Goal: Task Accomplishment & Management: Manage account settings

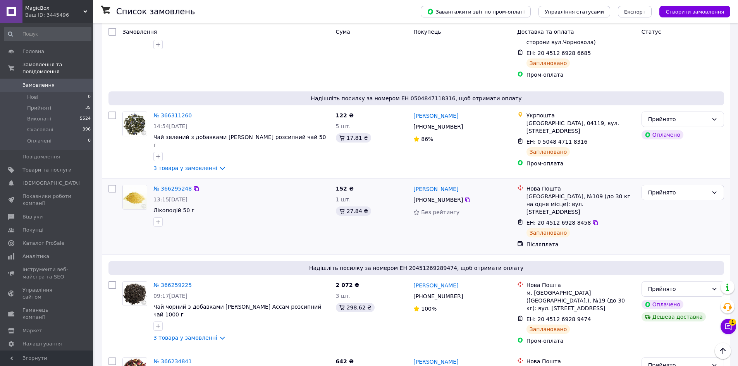
scroll to position [310, 0]
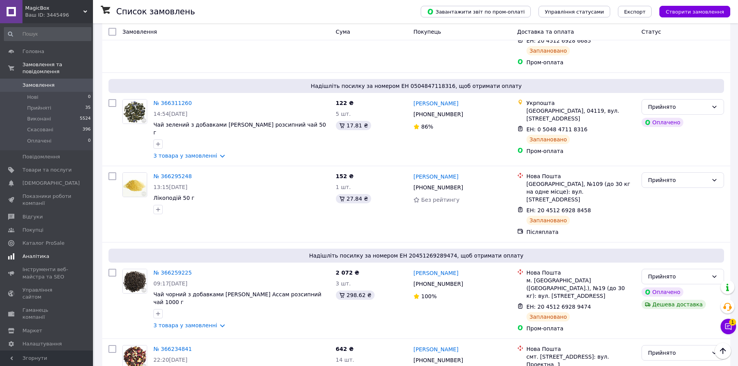
click at [40, 253] on span "Аналітика" at bounding box center [35, 256] width 27 height 7
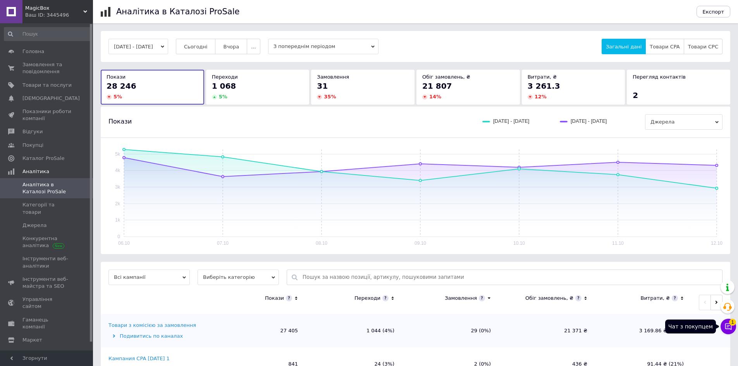
click at [728, 325] on icon at bounding box center [728, 327] width 8 height 8
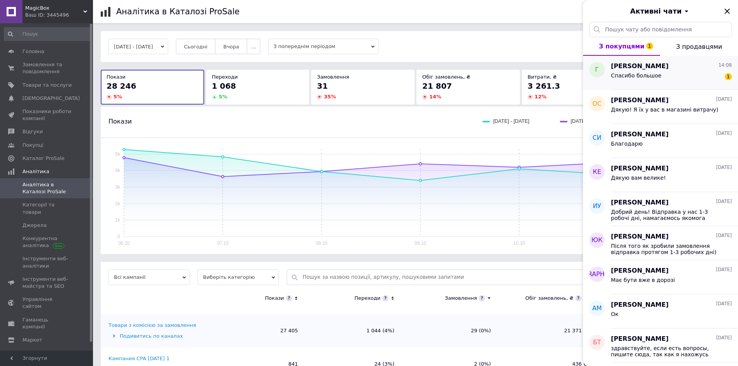
click at [654, 68] on span "[PERSON_NAME]" at bounding box center [640, 66] width 58 height 9
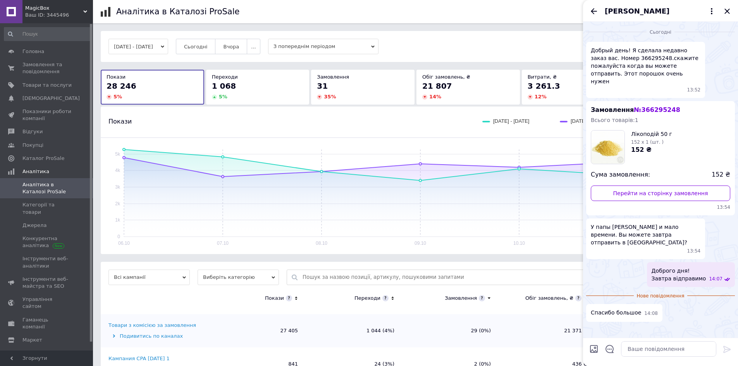
scroll to position [31, 0]
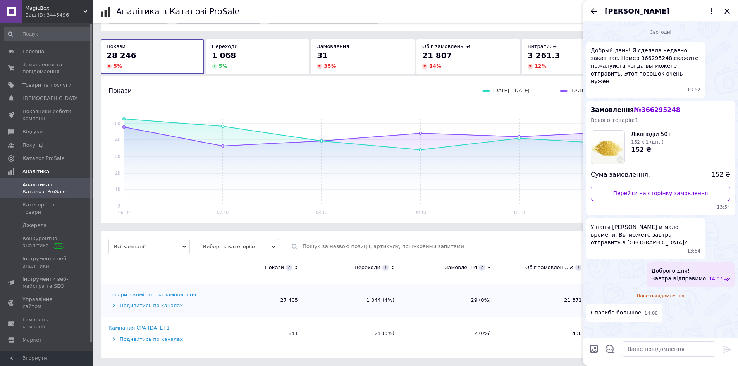
click at [693, 315] on div "Сьогодні Добрый день! Я сделала недавно заказ вас. Номер 366295248.скажите пожа…" at bounding box center [660, 180] width 155 height 316
click at [597, 14] on icon "Назад" at bounding box center [593, 11] width 9 height 9
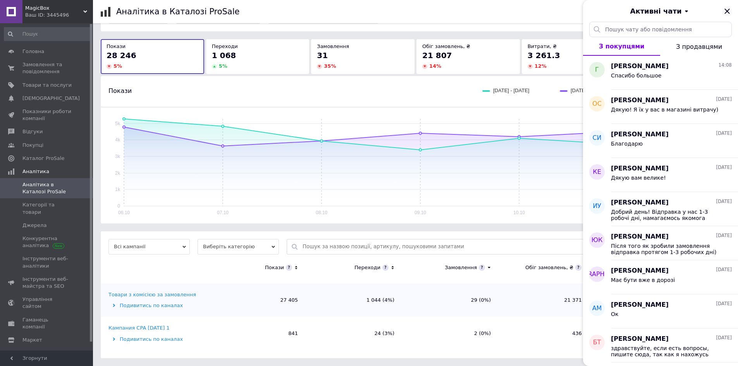
click at [730, 9] on icon "Закрити" at bounding box center [726, 11] width 9 height 9
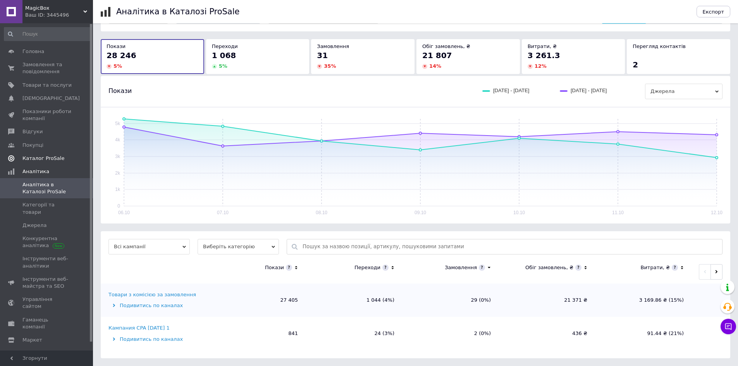
click at [43, 161] on span "Каталог ProSale" at bounding box center [43, 158] width 42 height 7
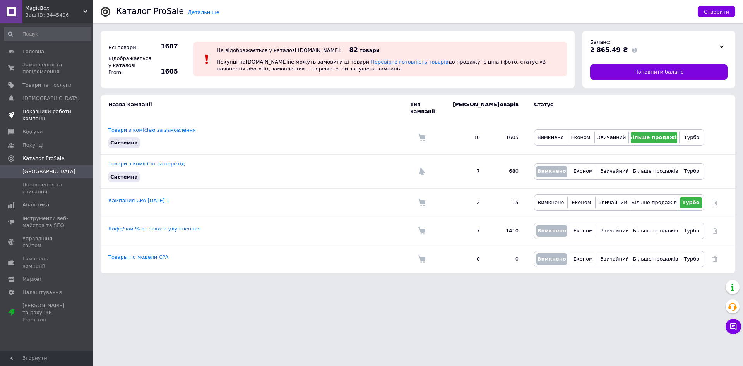
click at [39, 112] on span "Показники роботи компанії" at bounding box center [46, 115] width 49 height 14
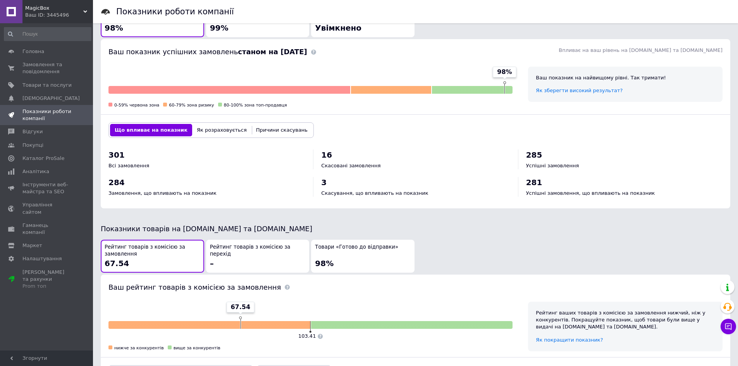
scroll to position [232, 0]
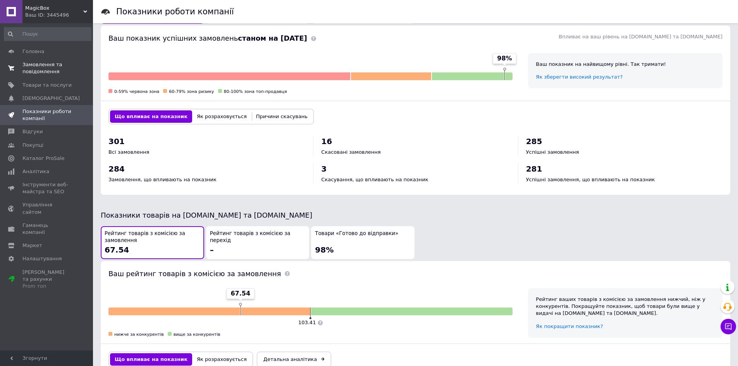
click at [31, 64] on span "Замовлення та повідомлення" at bounding box center [46, 68] width 49 height 14
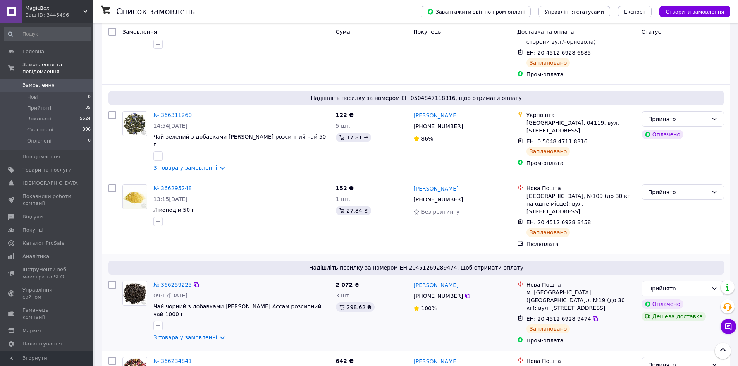
scroll to position [348, 0]
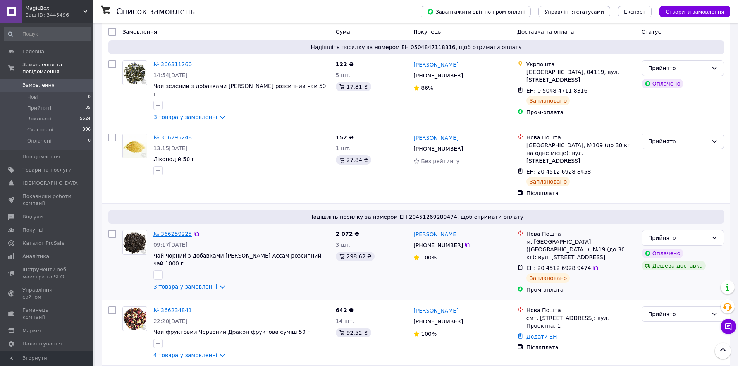
click at [172, 231] on link "№ 366259225" at bounding box center [172, 234] width 38 height 6
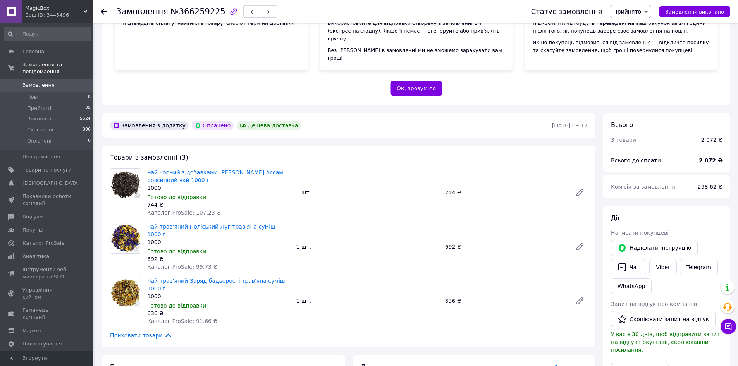
scroll to position [116, 0]
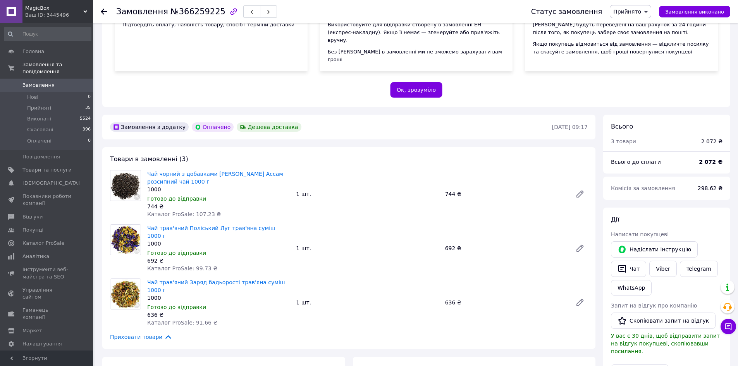
click at [101, 14] on icon at bounding box center [104, 12] width 6 height 6
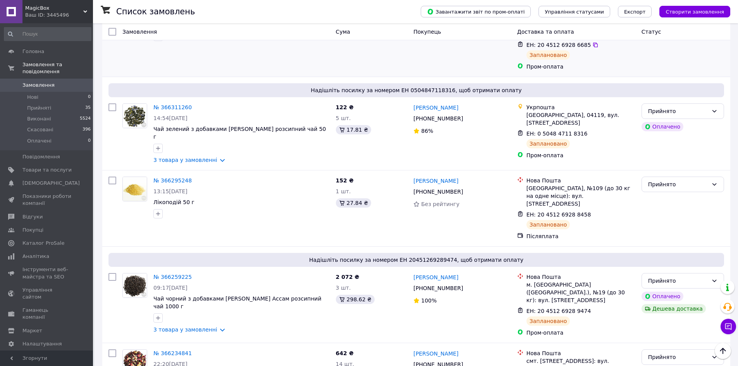
scroll to position [310, 0]
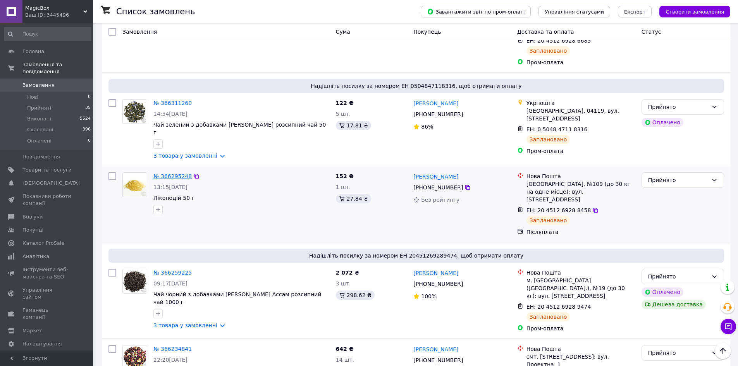
click at [155, 173] on link "№ 366295248" at bounding box center [172, 176] width 38 height 6
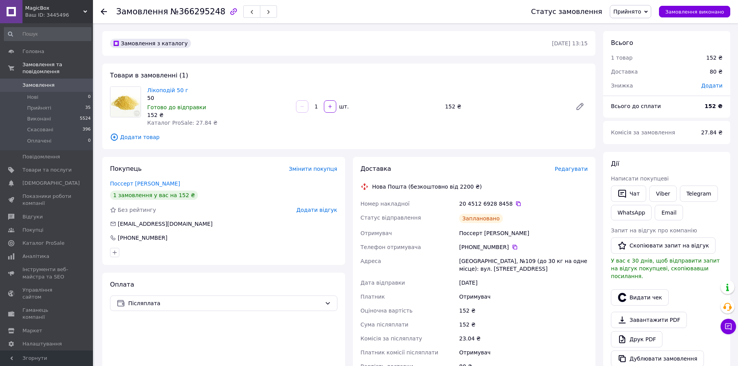
click at [103, 10] on use at bounding box center [104, 12] width 6 height 6
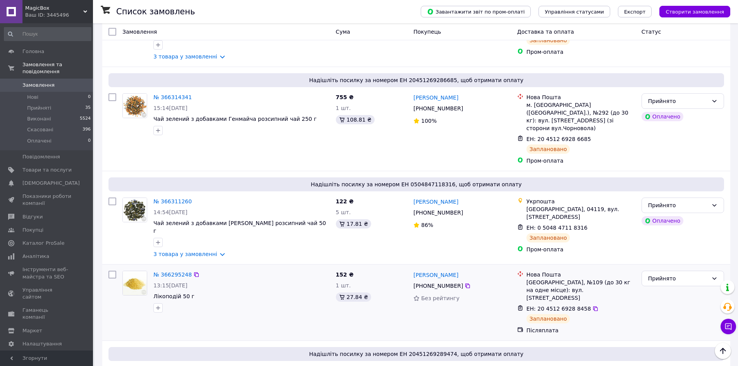
scroll to position [194, 0]
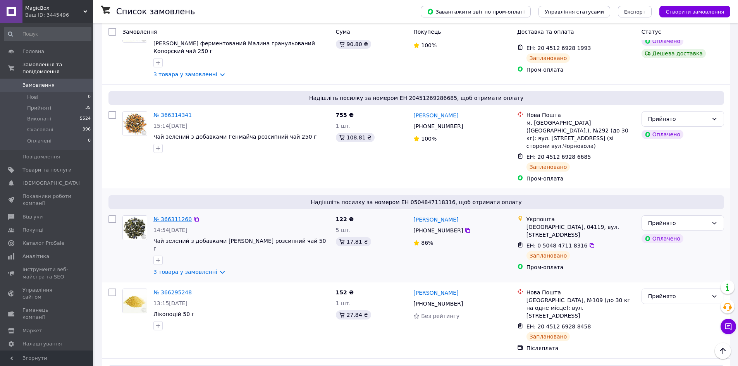
click at [174, 216] on link "№ 366311260" at bounding box center [172, 219] width 38 height 6
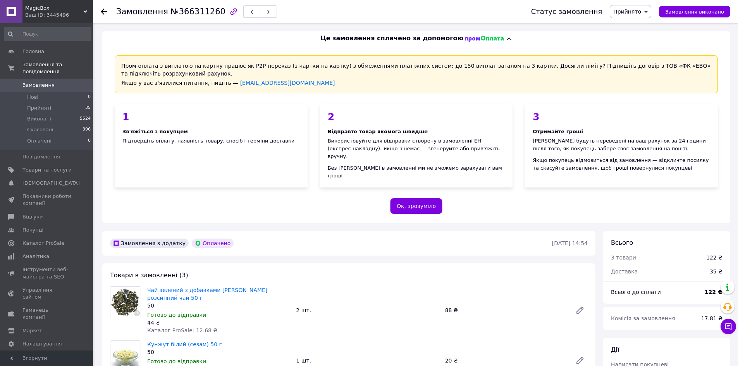
click at [102, 10] on icon at bounding box center [104, 12] width 6 height 6
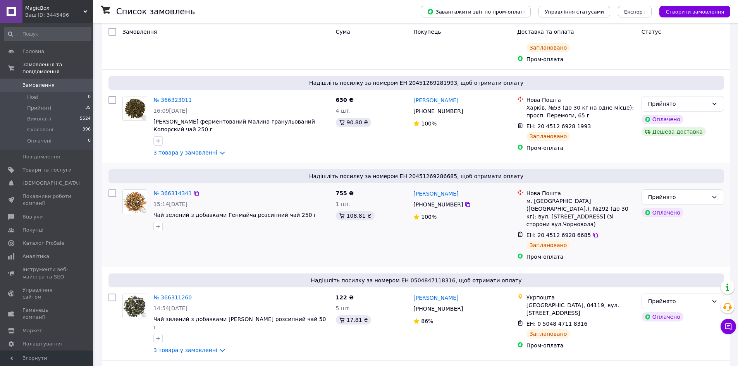
scroll to position [116, 0]
click at [164, 189] on link "№ 366314341" at bounding box center [172, 192] width 38 height 6
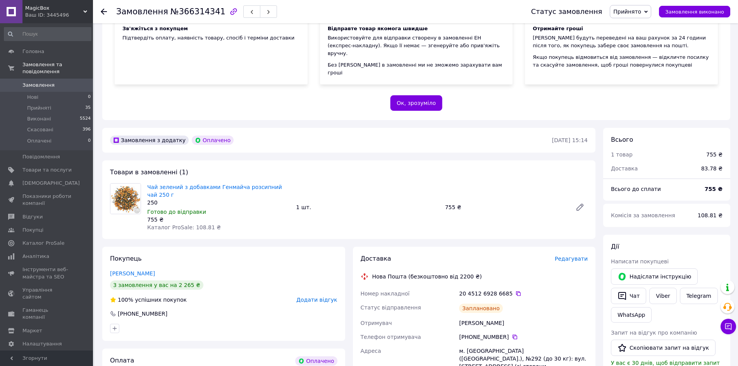
scroll to position [155, 0]
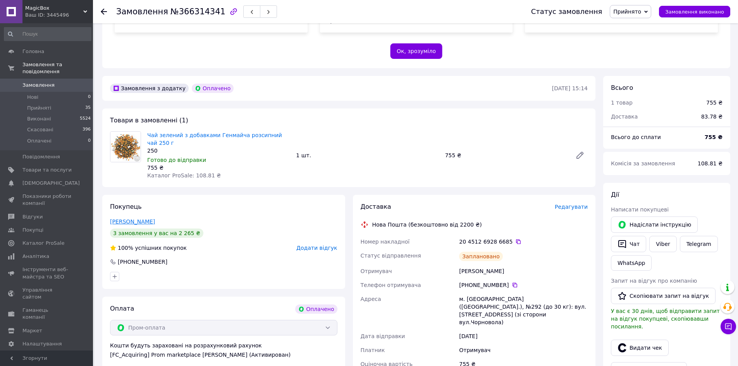
click at [125, 218] on link "[PERSON_NAME]" at bounding box center [132, 221] width 45 height 6
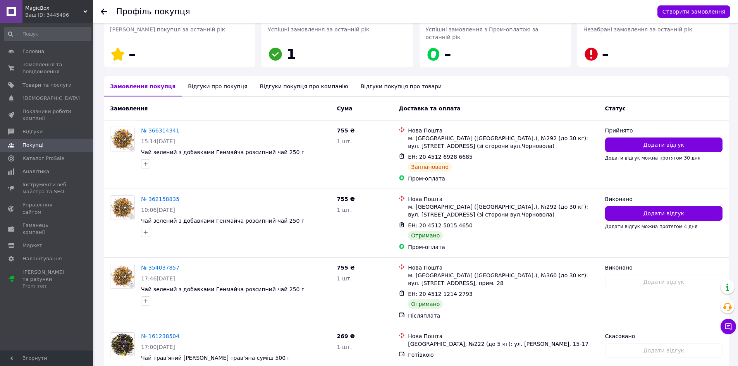
scroll to position [155, 0]
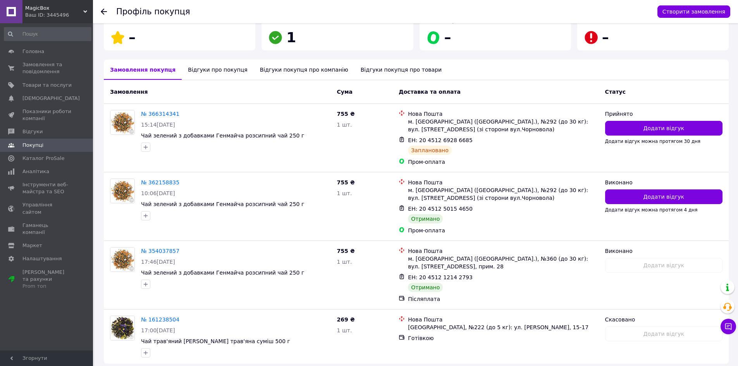
click at [102, 10] on icon at bounding box center [104, 12] width 6 height 6
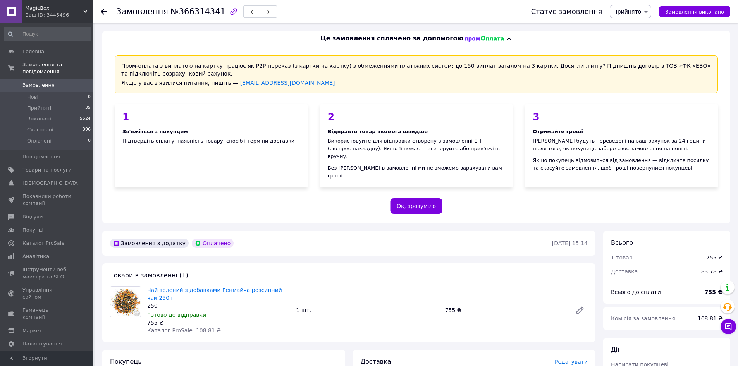
click at [103, 10] on icon at bounding box center [104, 12] width 6 height 6
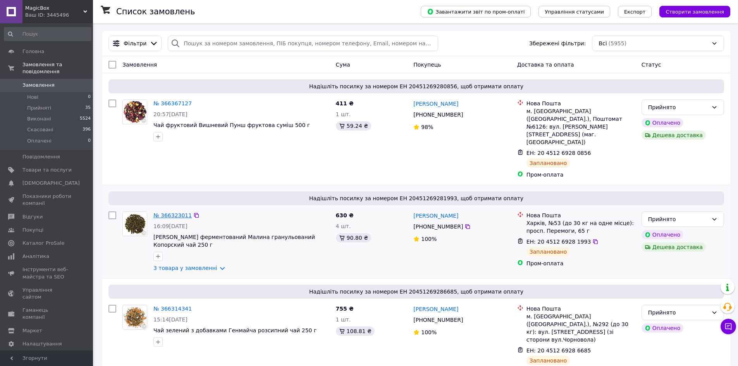
click at [170, 212] on link "№ 366323011" at bounding box center [172, 215] width 38 height 6
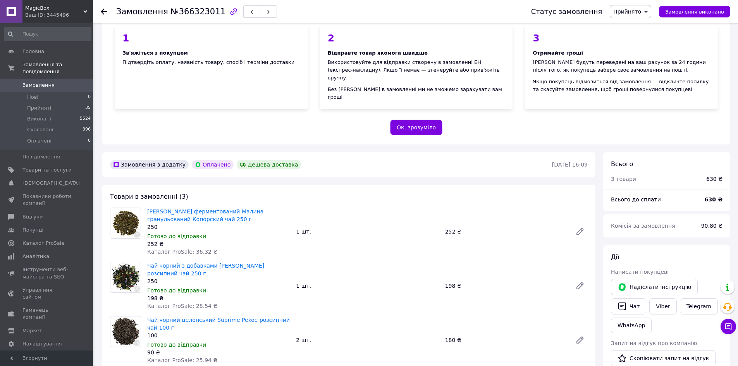
scroll to position [77, 0]
click at [103, 12] on use at bounding box center [104, 12] width 6 height 6
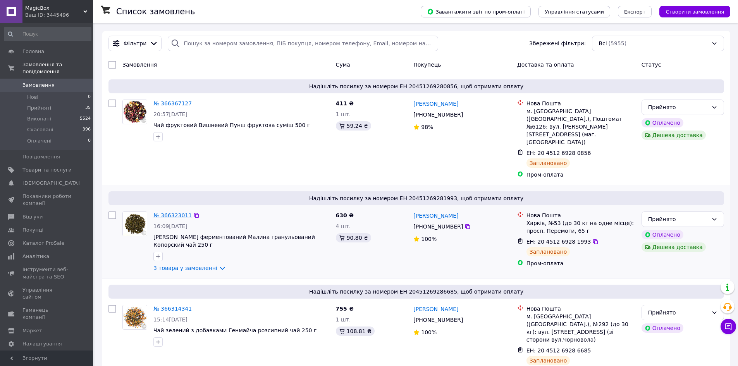
click at [168, 212] on link "№ 366323011" at bounding box center [172, 215] width 38 height 6
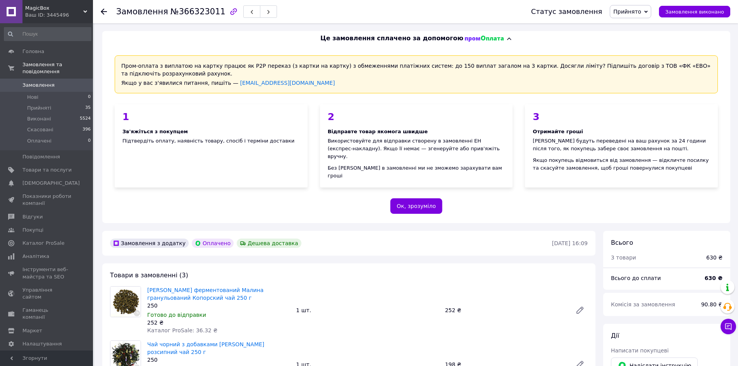
click at [102, 12] on use at bounding box center [104, 12] width 6 height 6
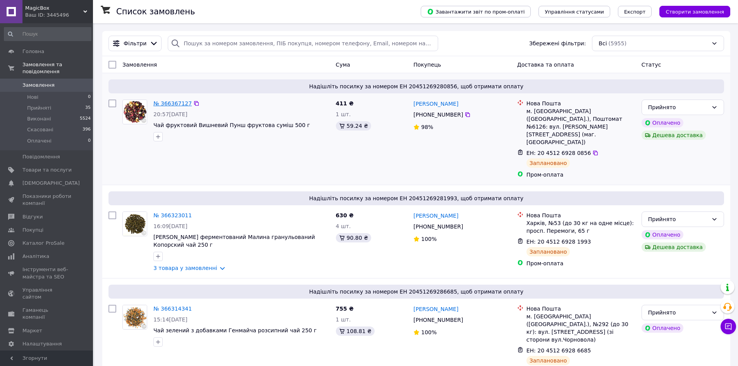
click at [167, 104] on link "№ 366367127" at bounding box center [172, 103] width 38 height 6
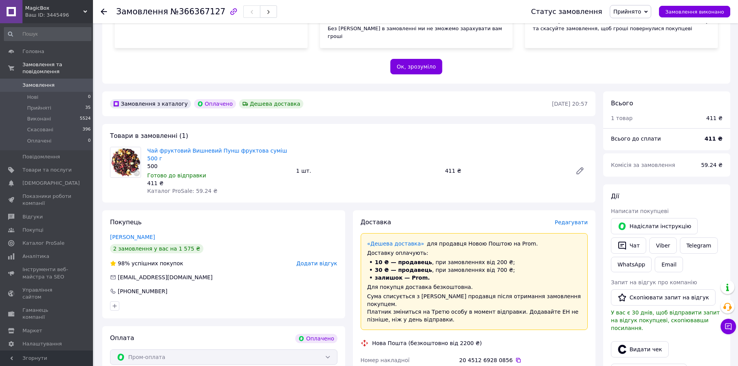
scroll to position [155, 0]
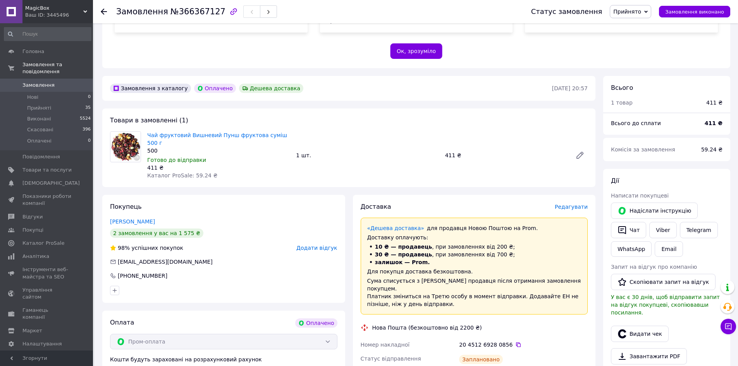
click at [101, 12] on use at bounding box center [104, 12] width 6 height 6
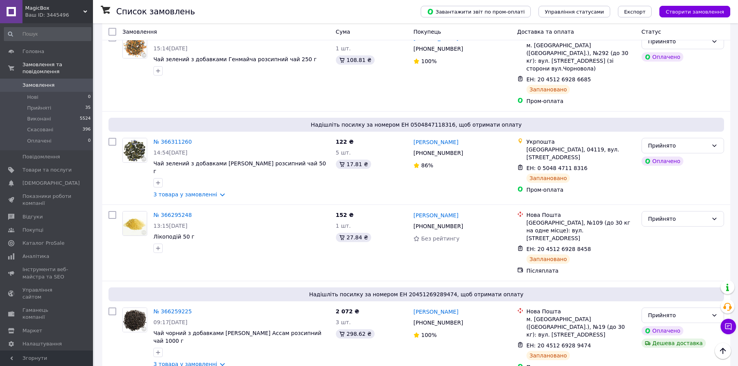
scroll to position [310, 0]
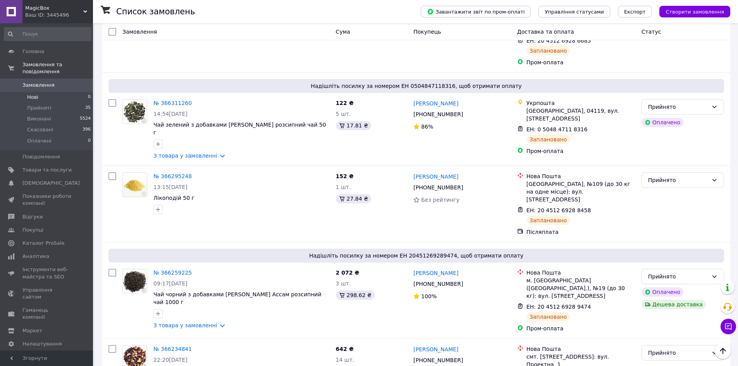
click at [31, 94] on span "Нові" at bounding box center [32, 97] width 11 height 7
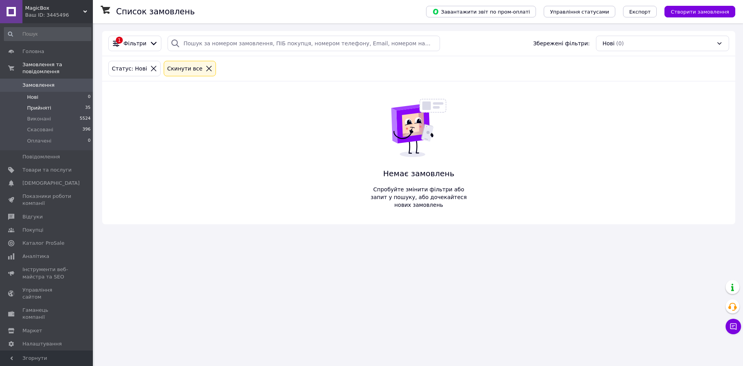
click at [37, 103] on li "Прийняті 35" at bounding box center [47, 108] width 95 height 11
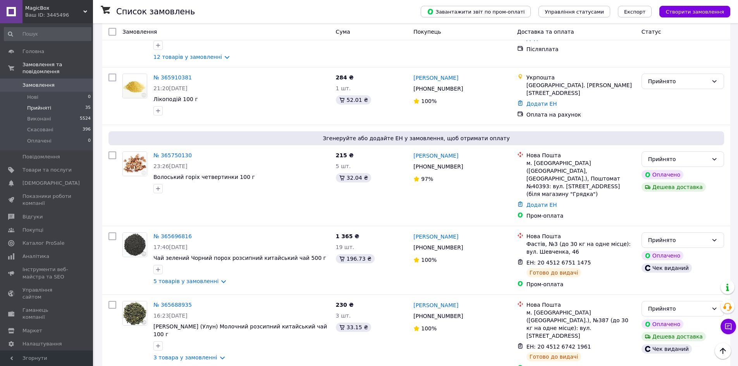
scroll to position [1336, 0]
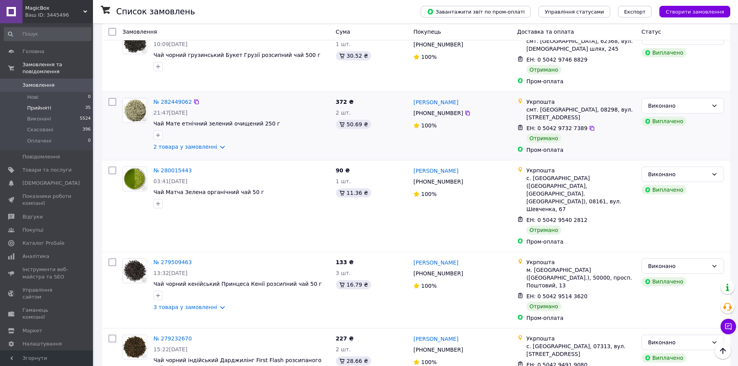
scroll to position [770, 0]
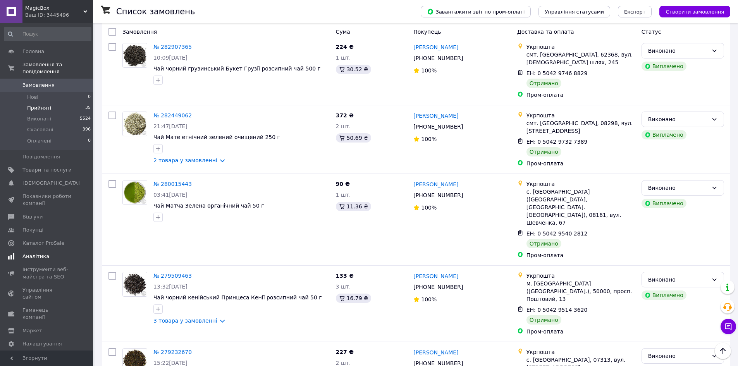
click at [34, 253] on span "Аналітика" at bounding box center [35, 256] width 27 height 7
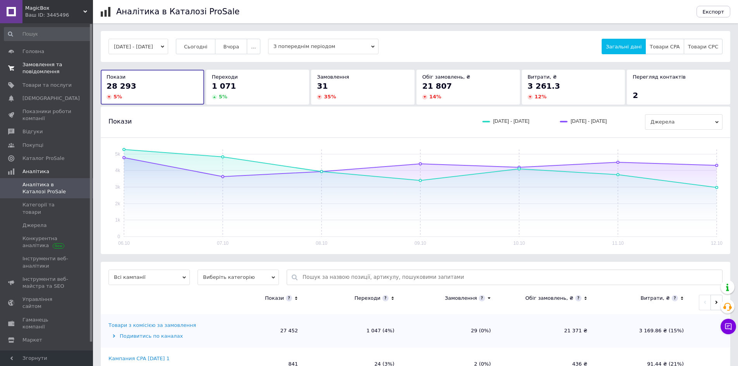
click at [36, 69] on span "Замовлення та повідомлення" at bounding box center [46, 68] width 49 height 14
